Goal: Use online tool/utility: Utilize a website feature to perform a specific function

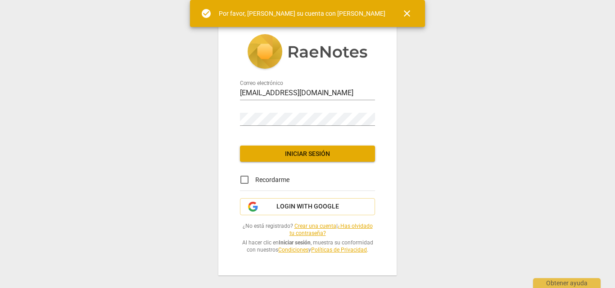
click at [246, 182] on input "Recordarme" at bounding box center [245, 180] width 22 height 22
checkbox input "true"
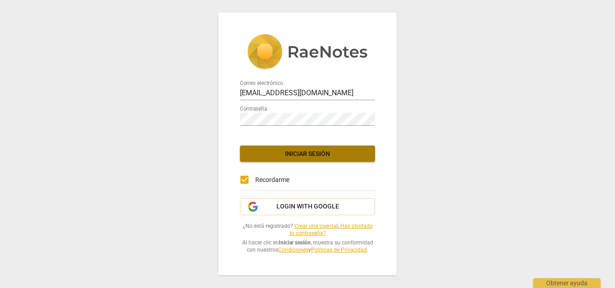
click at [337, 157] on span "Iniciar sesión" at bounding box center [307, 154] width 121 height 9
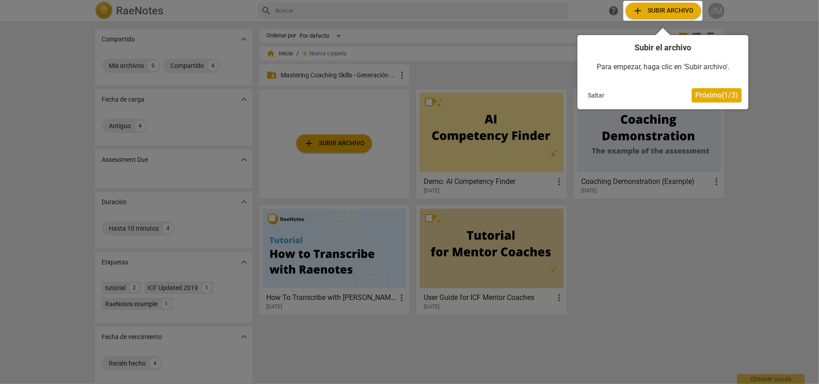
click at [614, 91] on span "Próximo ( 1 / 3 )" at bounding box center [717, 95] width 43 height 9
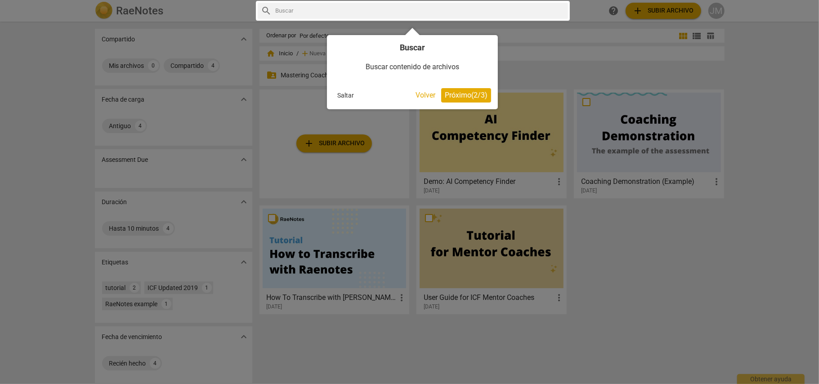
click at [463, 95] on span "Próximo ( 2 / 3 )" at bounding box center [466, 95] width 43 height 9
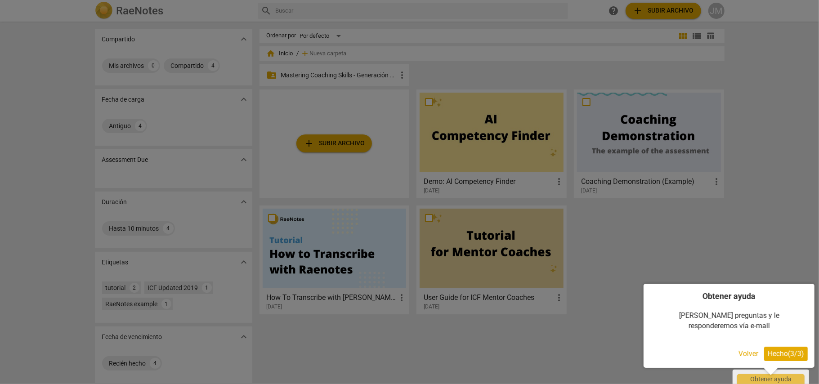
click at [614, 288] on span "Hecho ( 3 / 3 )" at bounding box center [786, 354] width 36 height 9
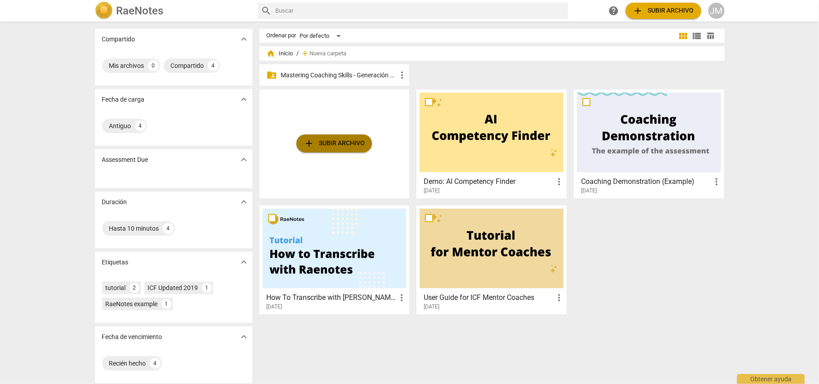
click at [357, 141] on span "add Subir archivo" at bounding box center [334, 143] width 61 height 11
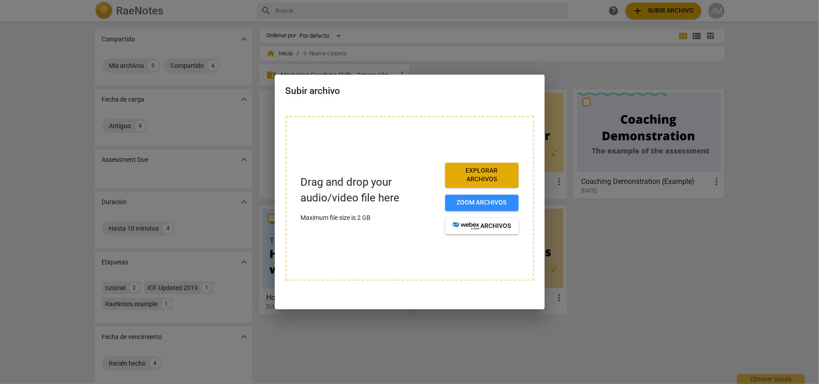
click at [130, 288] on div at bounding box center [409, 192] width 819 height 384
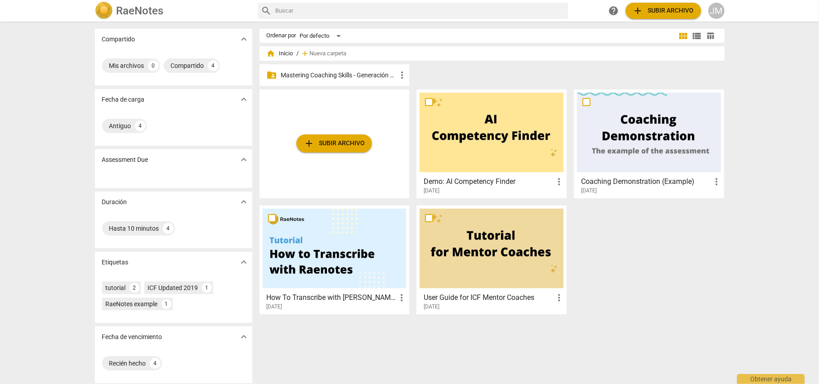
click at [333, 146] on span "add Subir archivo" at bounding box center [334, 143] width 61 height 11
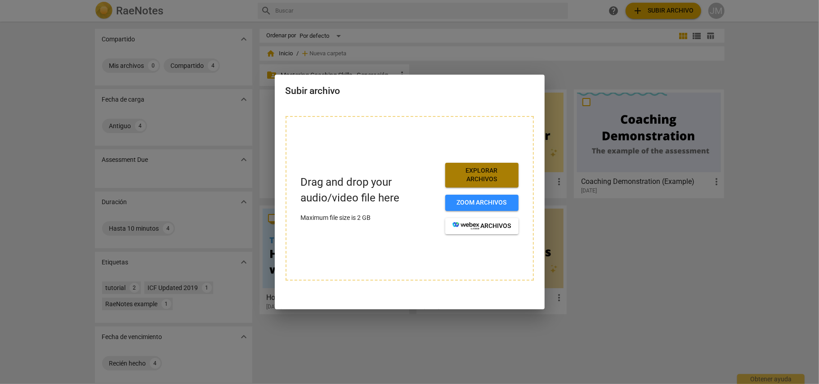
click at [490, 172] on span "Explorar archivos" at bounding box center [482, 175] width 59 height 18
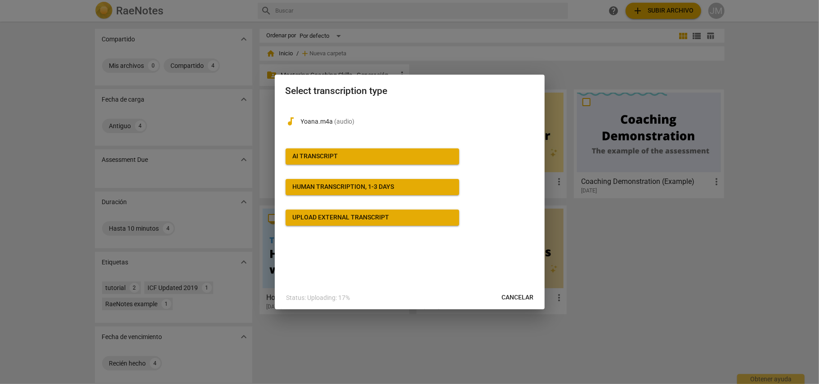
click at [367, 157] on span "AI Transcript" at bounding box center [372, 156] width 159 height 9
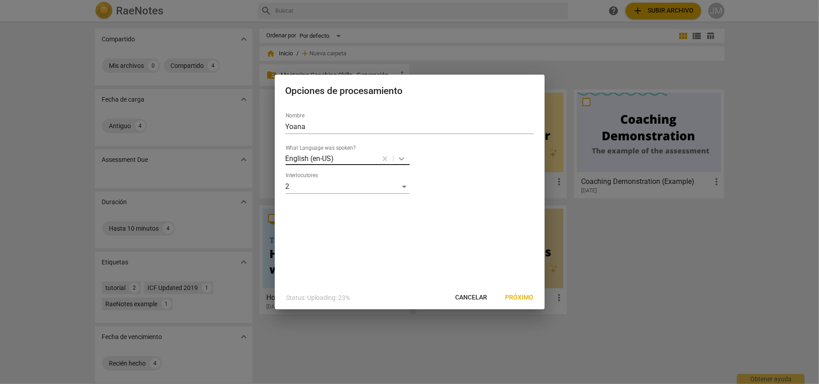
click at [405, 159] on icon at bounding box center [401, 158] width 9 height 9
click at [325, 205] on div "Spanish" at bounding box center [361, 207] width 150 height 22
click at [319, 122] on input "Yoana" at bounding box center [410, 127] width 248 height 14
type input "Y"
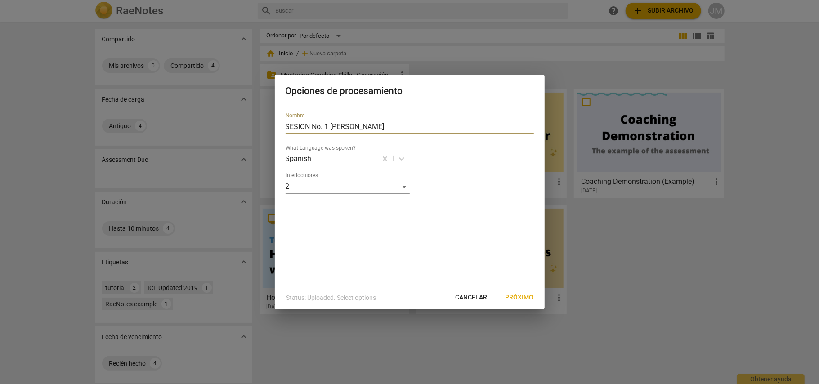
type input "SESION No. 1 [PERSON_NAME]"
click at [525, 288] on span "Próximo" at bounding box center [520, 297] width 28 height 9
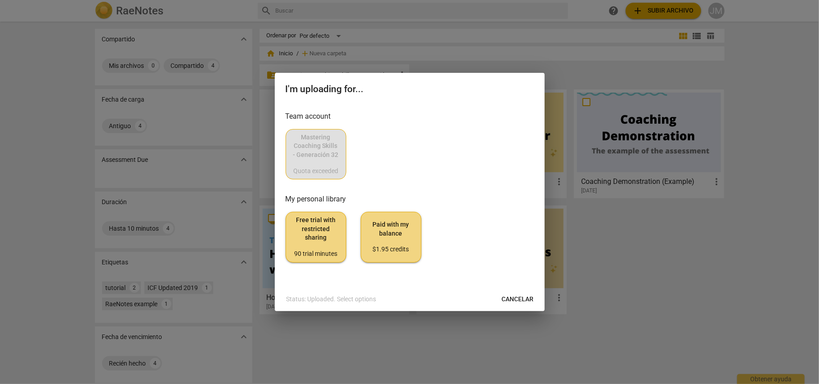
click at [368, 169] on div "Mastering Coaching Skills - Generación 32 Quota exceeded" at bounding box center [410, 154] width 248 height 50
click at [316, 143] on div "Mastering Coaching Skills - Generación 32 Quota exceeded" at bounding box center [410, 154] width 248 height 50
click at [310, 246] on span "Free trial with restricted sharing 90 trial minutes" at bounding box center [315, 237] width 45 height 42
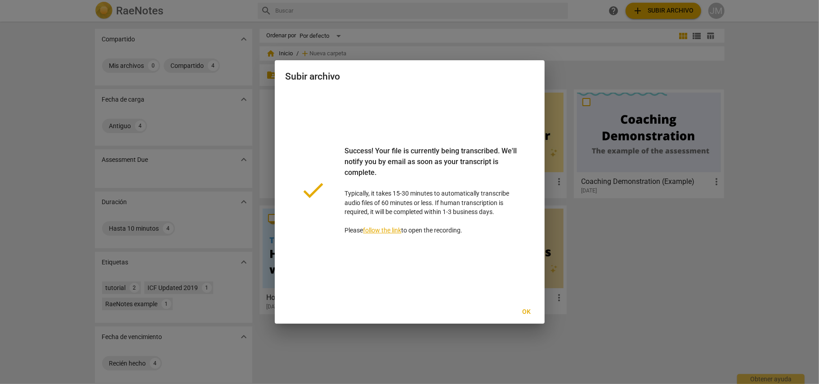
drag, startPoint x: 344, startPoint y: 149, endPoint x: 501, endPoint y: 250, distance: 186.6
click at [501, 250] on div "done Success! Your file is currently being transcribed. We'll notify you by ema…" at bounding box center [410, 190] width 248 height 199
copy p "Success! Your file is currently being transcribed. We'll notify you by email as…"
click at [453, 261] on div "done Success! Your file is currently being transcribed. We'll notify you by ema…" at bounding box center [410, 190] width 248 height 199
click at [528, 288] on span "Ok" at bounding box center [527, 312] width 14 height 9
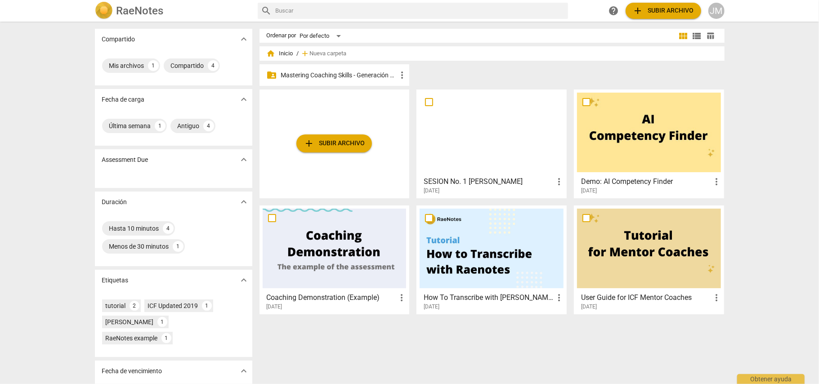
click at [499, 137] on div at bounding box center [492, 133] width 144 height 80
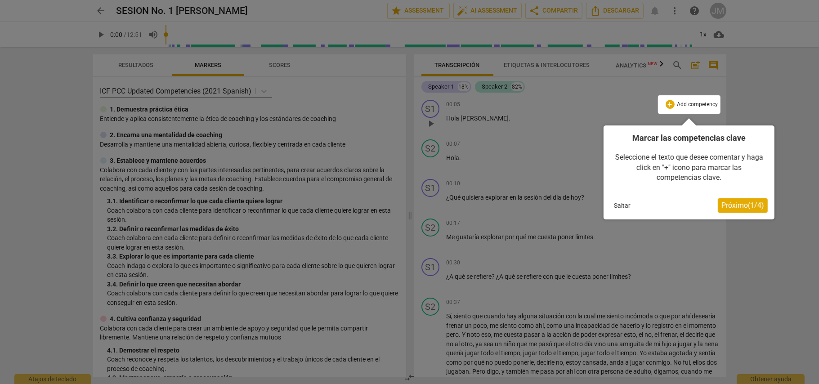
click at [614, 205] on span "Próximo ( 1 / 4 )" at bounding box center [743, 205] width 43 height 9
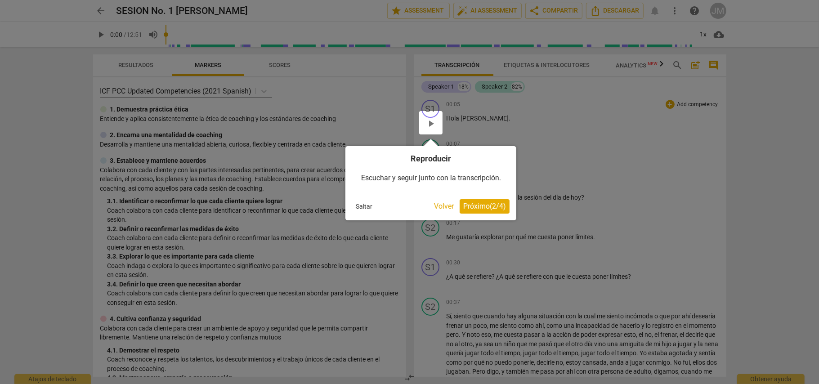
click at [490, 204] on span "Próximo ( 2 / 4 )" at bounding box center [484, 206] width 43 height 9
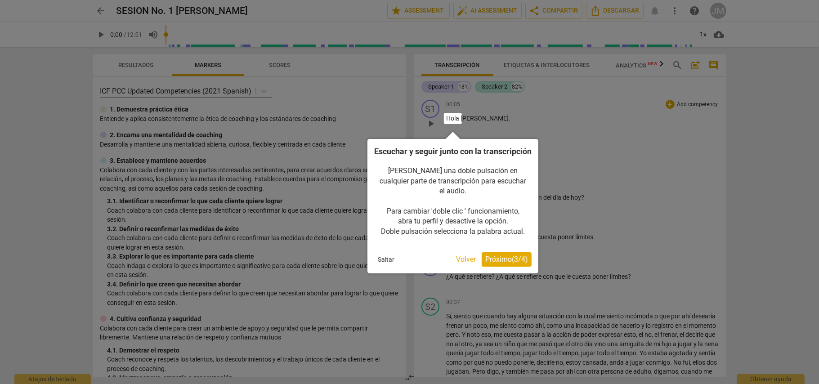
click at [572, 220] on div at bounding box center [409, 192] width 819 height 384
click at [503, 258] on span "Próximo ( 3 / 4 )" at bounding box center [506, 259] width 43 height 9
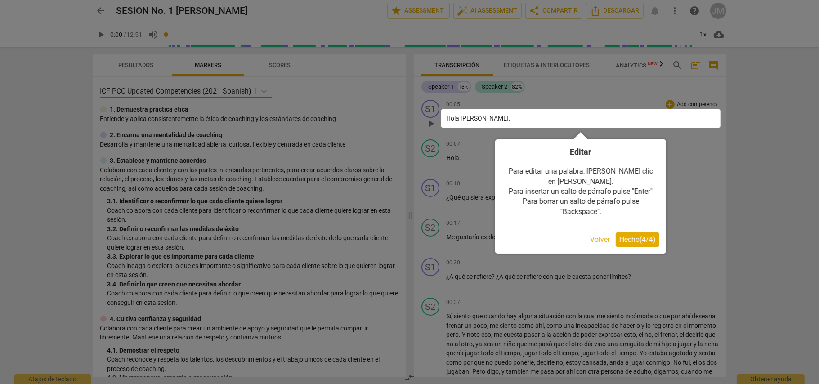
click at [614, 235] on span "Hecho ( 4 / 4 )" at bounding box center [638, 239] width 36 height 9
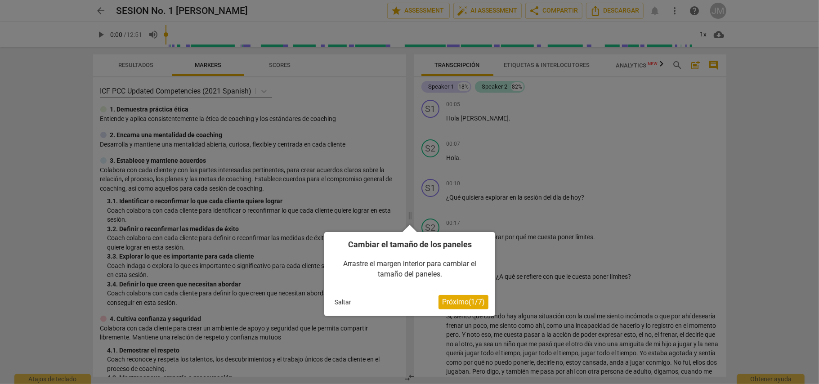
click at [456, 288] on span "Próximo ( 1 / 7 )" at bounding box center [463, 302] width 43 height 9
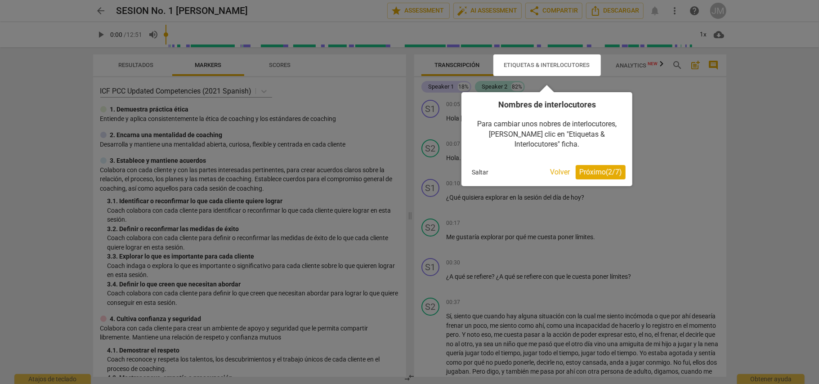
click at [598, 165] on button "Próximo ( 2 / 7 )" at bounding box center [601, 172] width 50 height 14
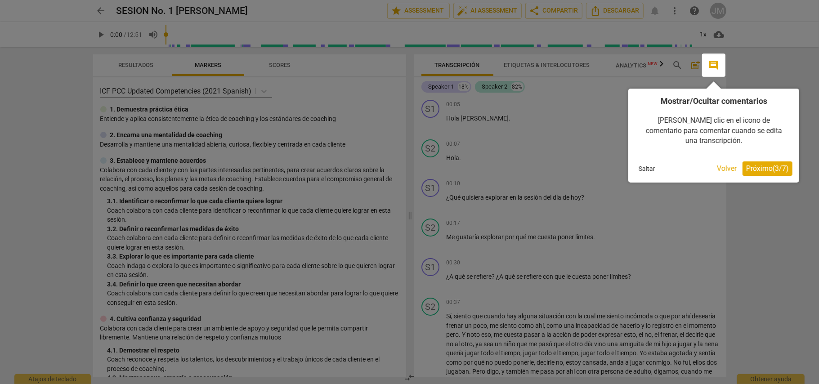
click at [614, 164] on span "Próximo ( 3 / 7 )" at bounding box center [767, 168] width 43 height 9
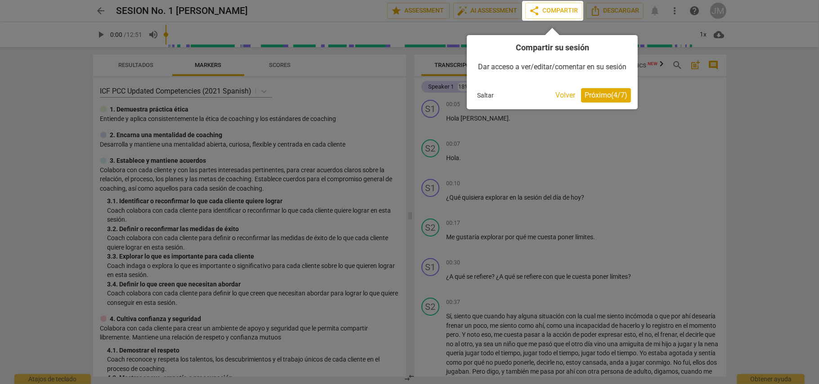
click at [600, 99] on span "Próximo ( 4 / 7 )" at bounding box center [606, 95] width 43 height 9
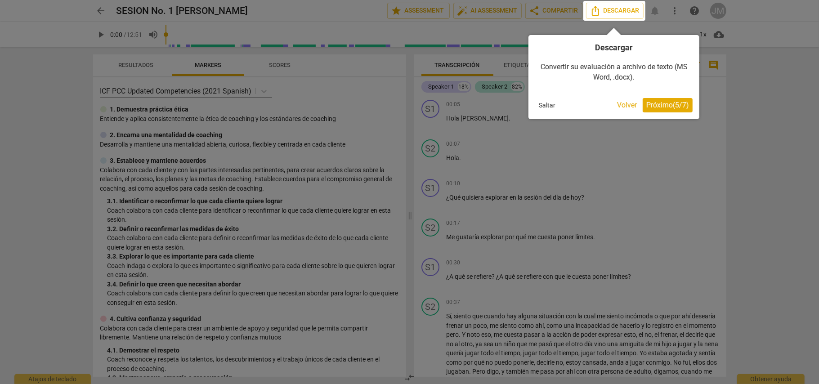
click at [614, 102] on button "Próximo ( 5 / 7 )" at bounding box center [668, 105] width 50 height 14
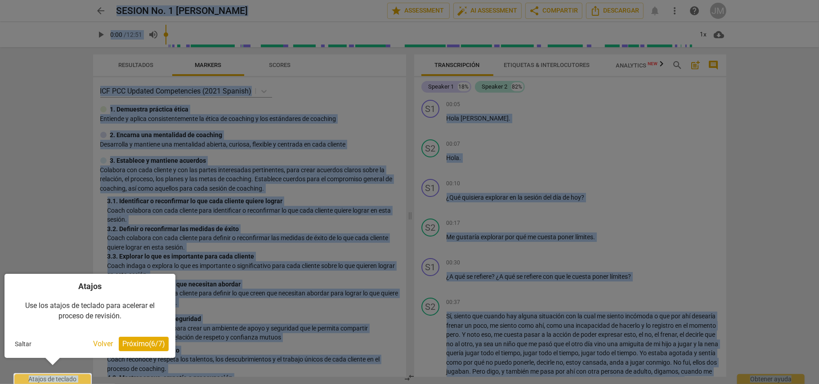
click at [614, 102] on div at bounding box center [409, 192] width 819 height 384
click at [138, 288] on span "Próximo ( 6 / 7 )" at bounding box center [143, 344] width 43 height 9
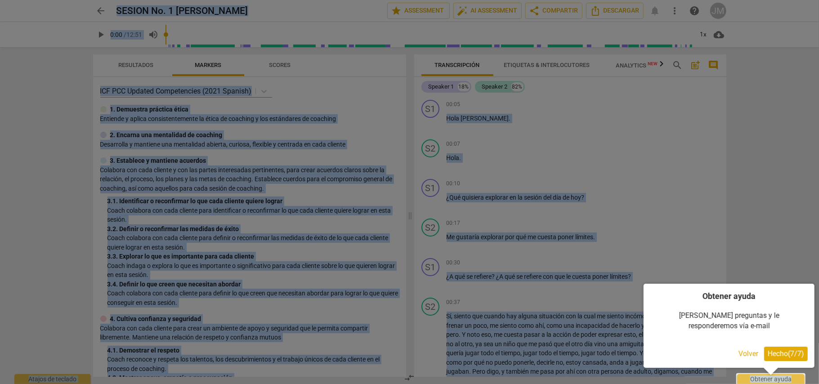
click at [614, 288] on span "Hecho ( 7 / 7 )" at bounding box center [786, 354] width 36 height 9
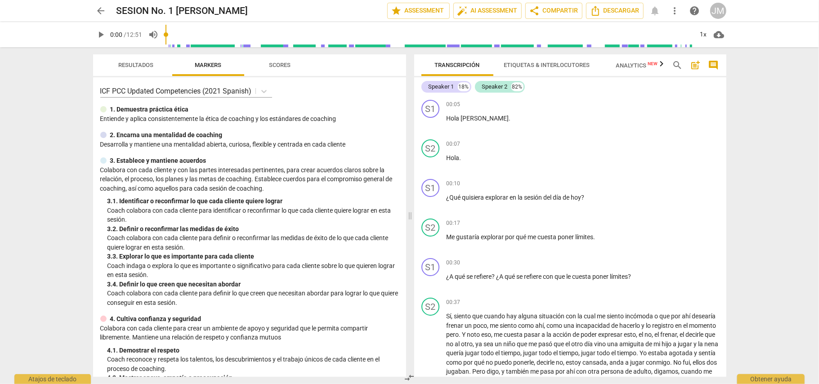
drag, startPoint x: 722, startPoint y: 120, endPoint x: 724, endPoint y: 126, distance: 6.7
click at [614, 126] on div "S1 play_arrow pause 00:05 + Add competency keyboard_arrow_right [PERSON_NAME] .…" at bounding box center [570, 236] width 312 height 281
click at [614, 232] on div "arrow_back SESION No. 1 [PERSON_NAME] edit star Assessment auto_fix_high AI Ass…" at bounding box center [409, 192] width 819 height 384
click at [614, 12] on span "more_vert" at bounding box center [675, 10] width 11 height 11
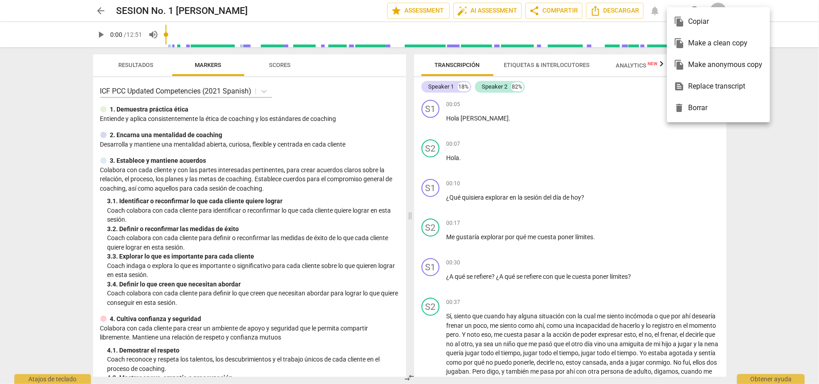
click at [614, 217] on div at bounding box center [409, 192] width 819 height 384
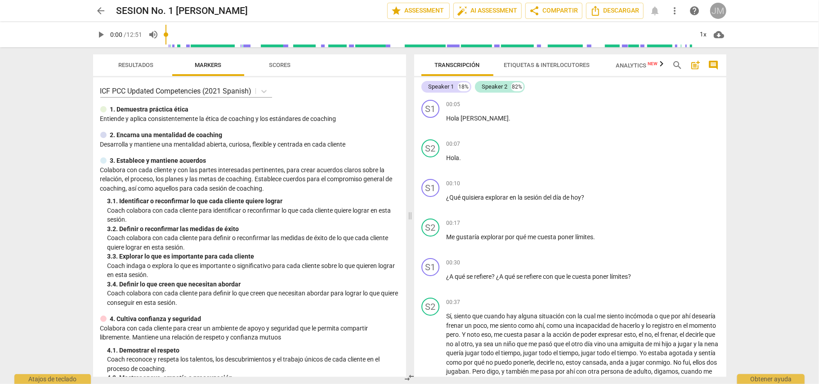
click at [614, 13] on div "JM" at bounding box center [718, 11] width 16 height 16
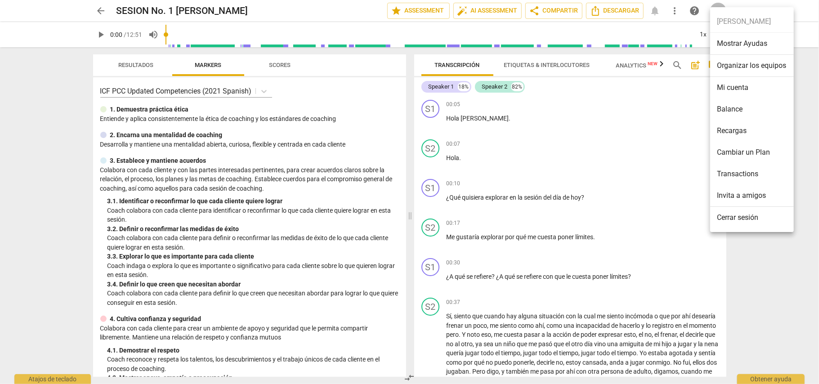
click at [614, 265] on div at bounding box center [409, 192] width 819 height 384
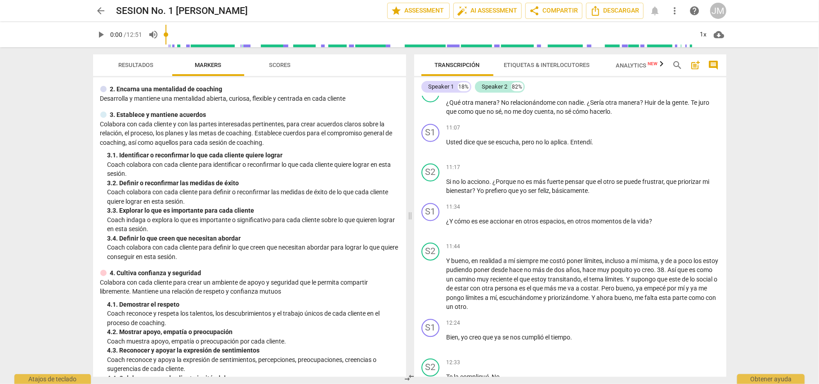
scroll to position [1487, 0]
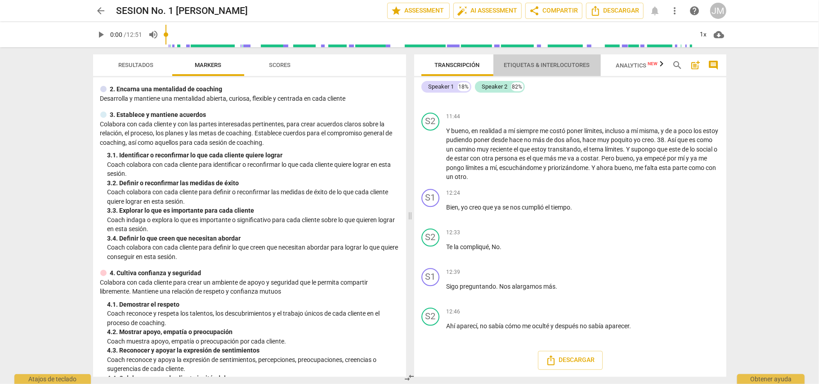
click at [531, 59] on span "Etiquetas & Interlocutores" at bounding box center [548, 65] width 108 height 12
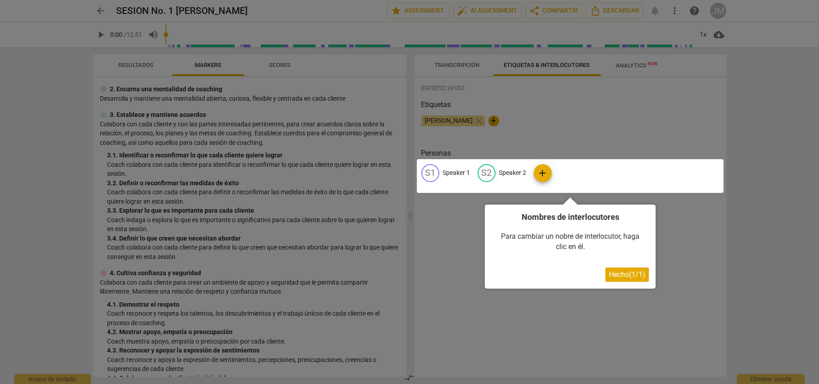
click at [609, 272] on span "Hecho ( 1 / 1 )" at bounding box center [627, 274] width 36 height 9
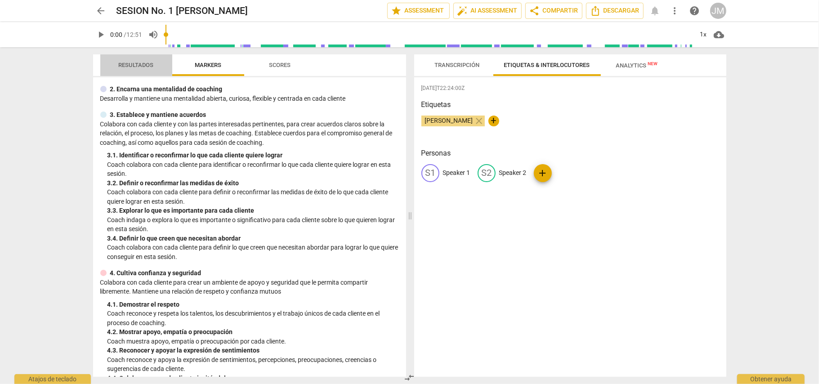
click at [149, 63] on span "Resultados" at bounding box center [136, 65] width 35 height 7
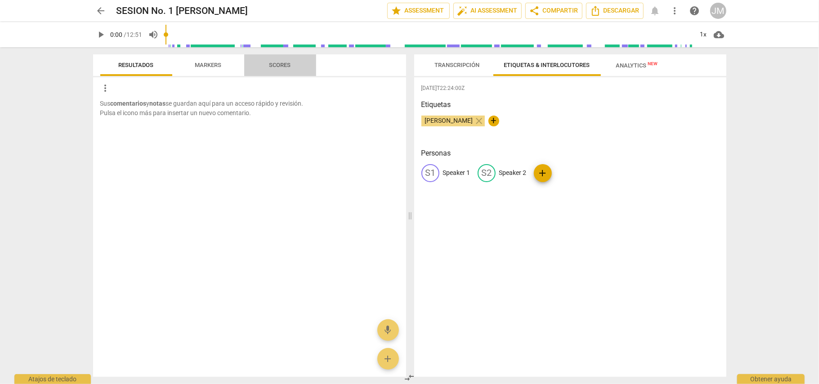
click at [276, 67] on span "Scores" at bounding box center [281, 65] width 22 height 7
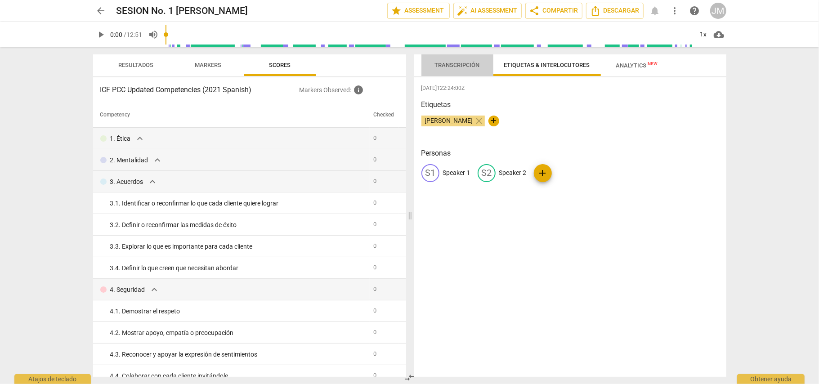
click at [454, 62] on span "Transcripción" at bounding box center [457, 65] width 45 height 7
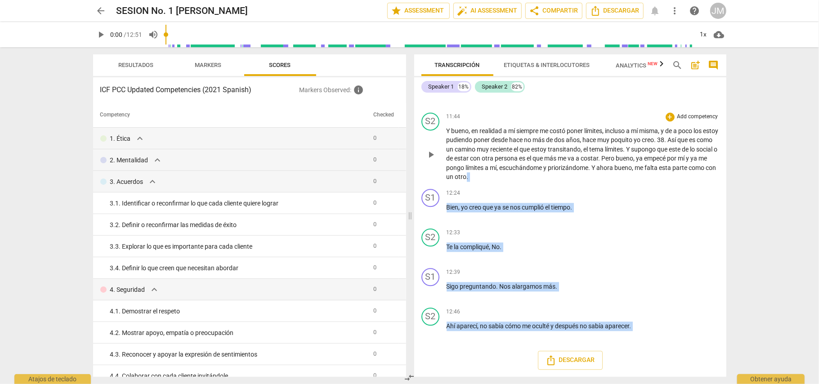
drag, startPoint x: 726, startPoint y: 358, endPoint x: 713, endPoint y: 144, distance: 214.1
click at [614, 144] on div "S1 play_arrow pause 00:05 + Add competency keyboard_arrow_right [PERSON_NAME] .…" at bounding box center [570, 236] width 312 height 281
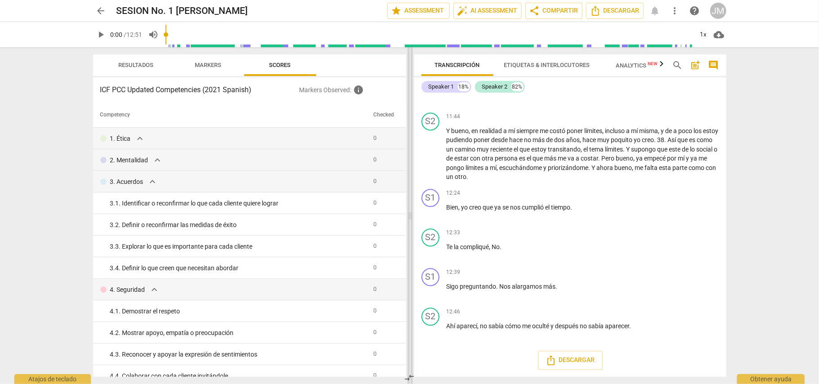
click at [409, 50] on span at bounding box center [410, 215] width 5 height 337
